Goal: Transaction & Acquisition: Download file/media

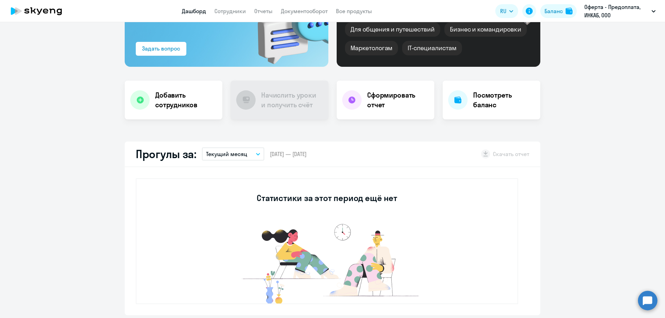
scroll to position [35, 0]
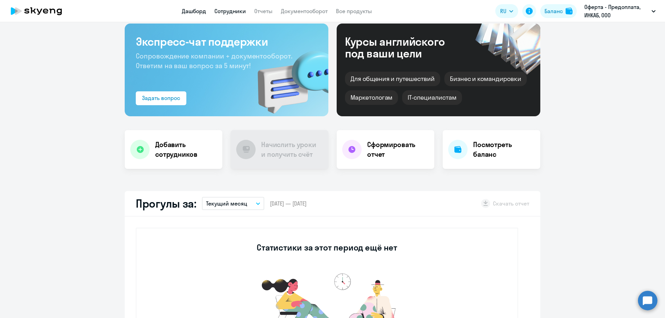
click at [230, 9] on link "Сотрудники" at bounding box center [230, 11] width 32 height 7
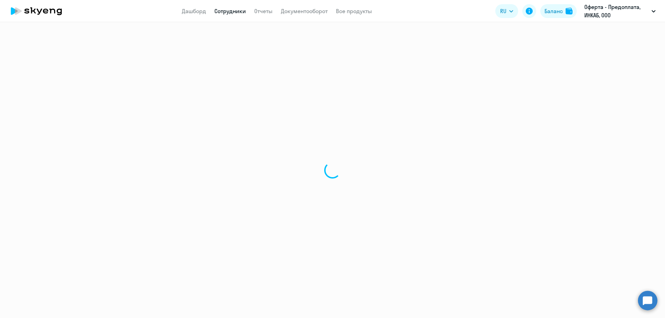
select select "30"
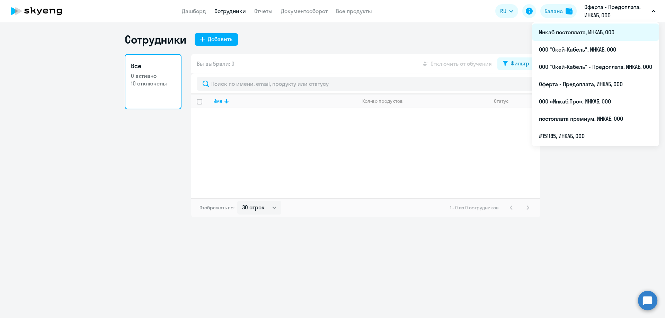
click at [596, 33] on li "Инкаб постоплата, ИНКАБ, ООО" at bounding box center [595, 32] width 127 height 17
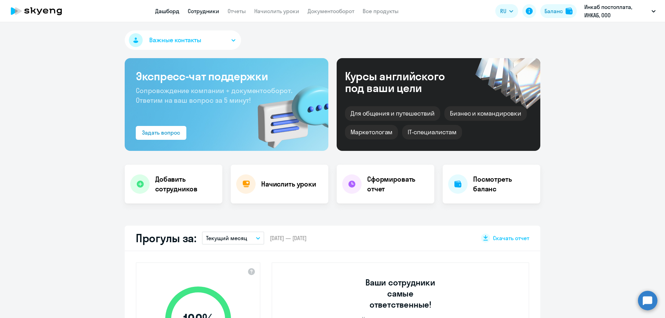
click at [213, 14] on link "Сотрудники" at bounding box center [204, 11] width 32 height 7
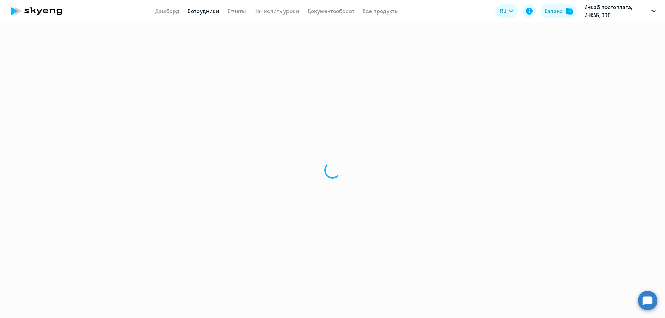
select select "30"
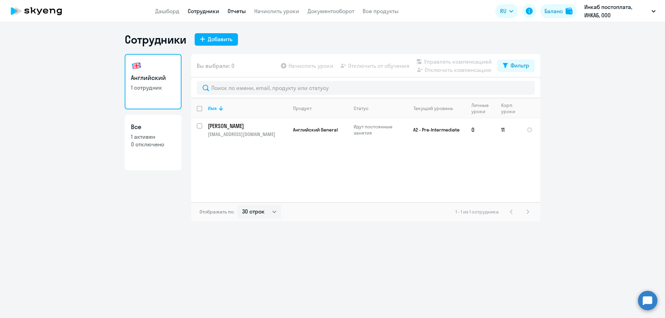
click at [242, 14] on link "Отчеты" at bounding box center [237, 11] width 18 height 7
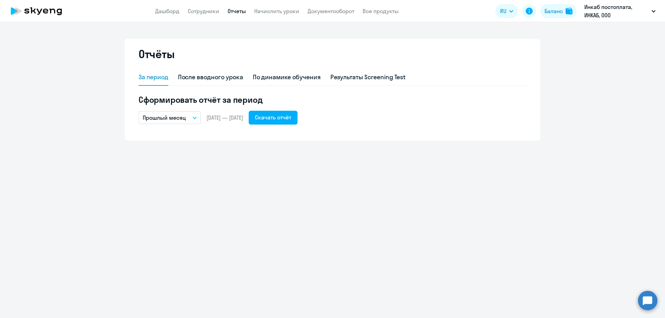
click at [196, 122] on button "Прошлый месяц" at bounding box center [170, 117] width 62 height 13
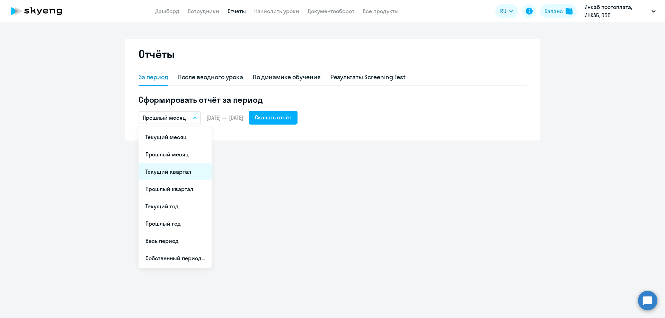
click at [172, 170] on li "Текущий квартал" at bounding box center [175, 171] width 73 height 17
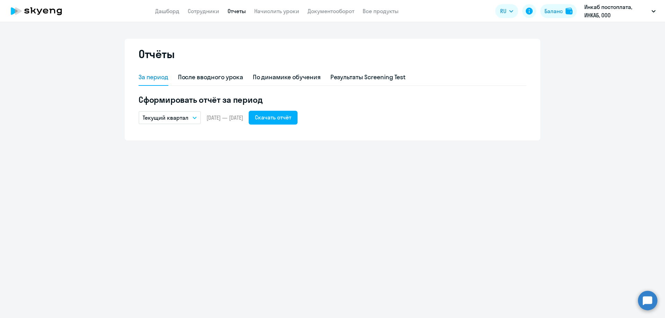
click at [194, 117] on icon "button" at bounding box center [194, 118] width 3 height 2
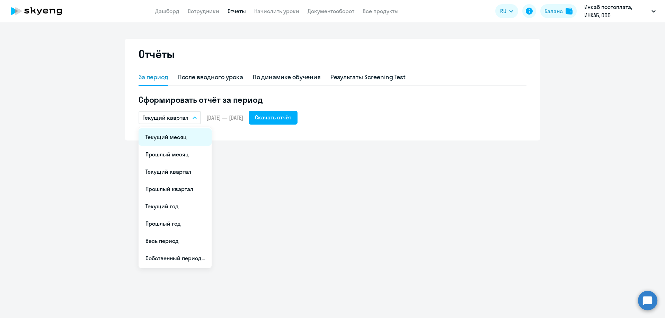
click at [180, 135] on li "Текущий месяц" at bounding box center [175, 137] width 73 height 17
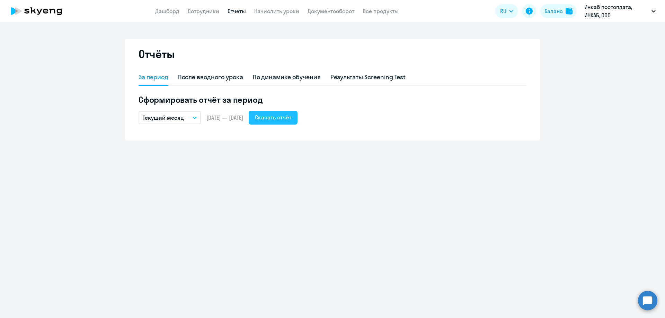
click at [291, 115] on div "Скачать отчёт" at bounding box center [273, 117] width 36 height 8
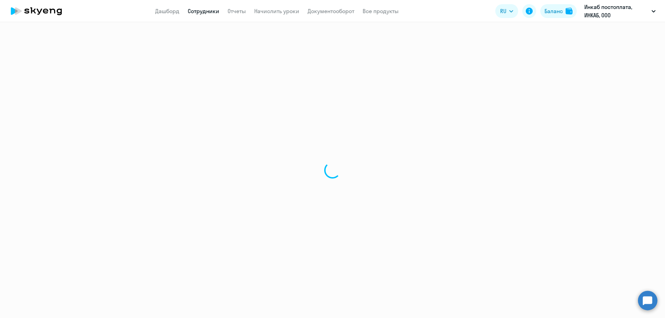
select select "30"
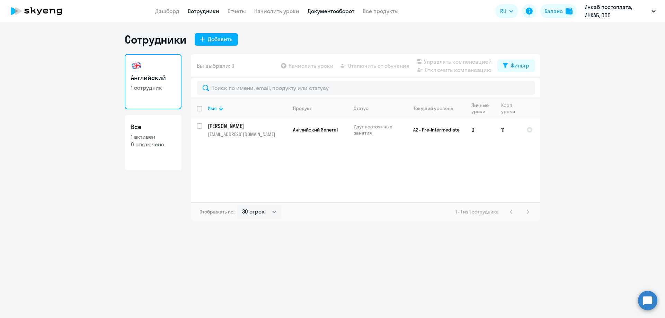
click at [333, 12] on link "Документооборот" at bounding box center [331, 11] width 47 height 7
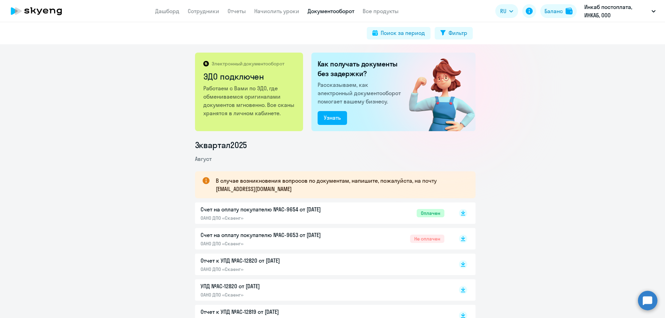
click at [275, 237] on p "Счет на оплату покупателю №AC-9653 от [DATE]" at bounding box center [273, 235] width 145 height 8
